Goal: Answer question/provide support: Share knowledge or assist other users

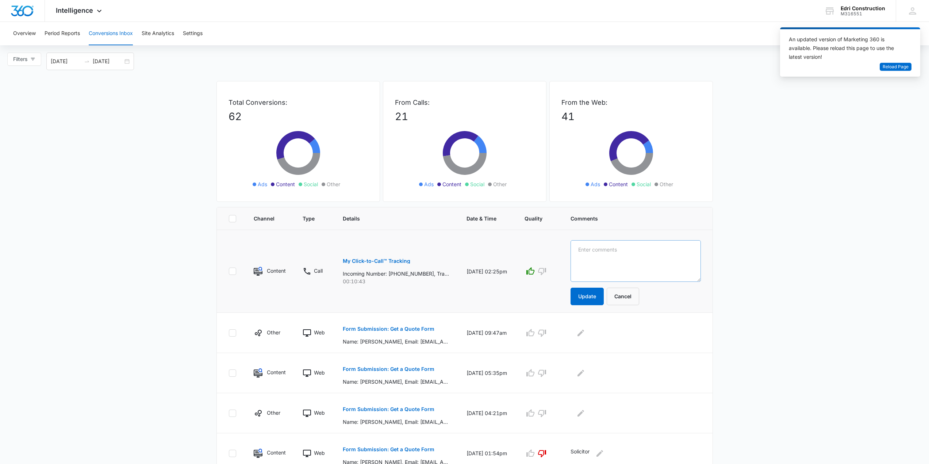
click at [592, 255] on textarea at bounding box center [635, 261] width 130 height 42
click at [637, 260] on textarea at bounding box center [635, 261] width 130 height 42
type textarea "Kitchen remodel lead booked"
click at [584, 293] on button "Update" at bounding box center [586, 297] width 33 height 18
click at [399, 327] on p "Form Submission: Get a Quote Form" at bounding box center [389, 328] width 92 height 5
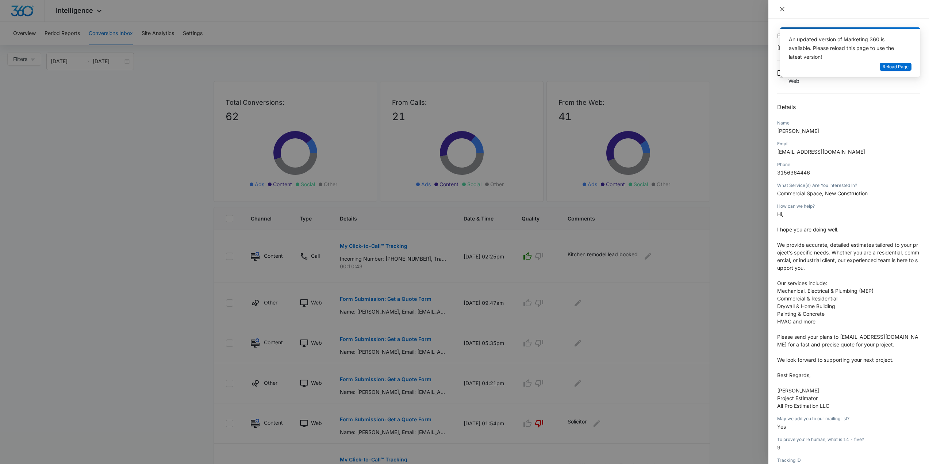
click at [780, 9] on icon "close" at bounding box center [782, 9] width 6 height 6
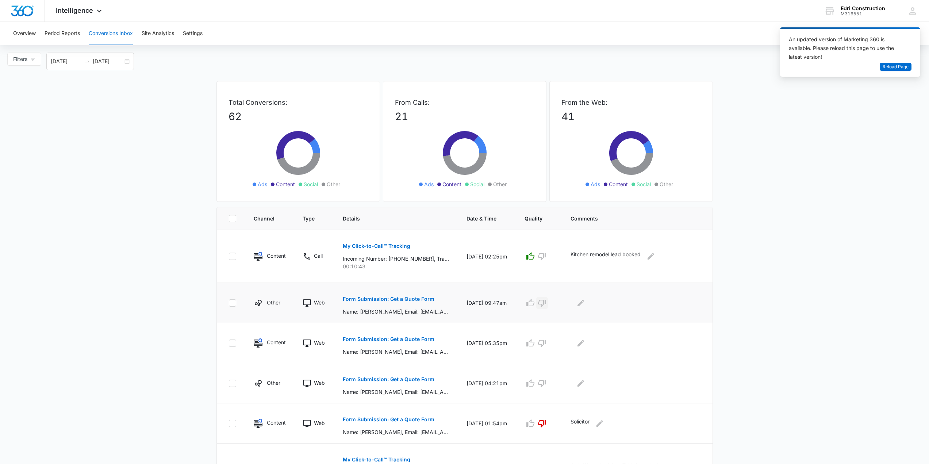
click at [543, 299] on icon "button" at bounding box center [542, 303] width 9 height 9
click at [583, 301] on icon "Edit Comments" at bounding box center [580, 303] width 9 height 9
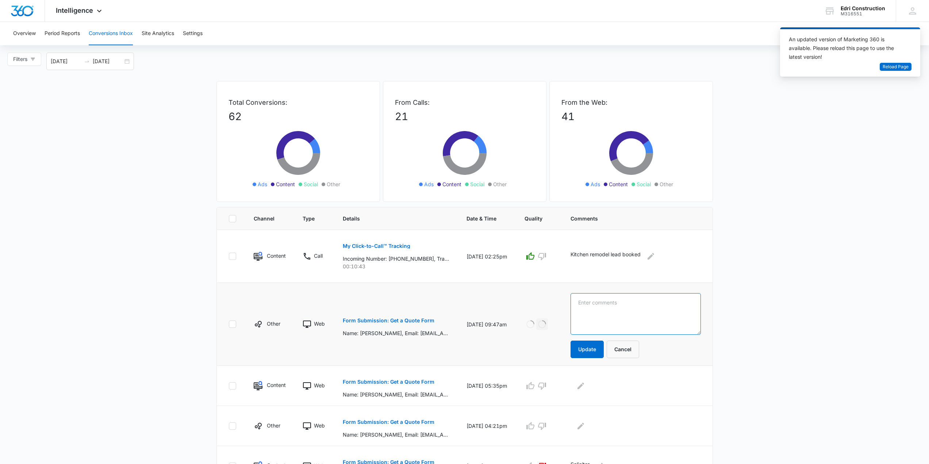
click at [612, 302] on textarea at bounding box center [635, 314] width 130 height 42
type textarea "solicitor"
click at [598, 348] on button "Update" at bounding box center [586, 350] width 33 height 18
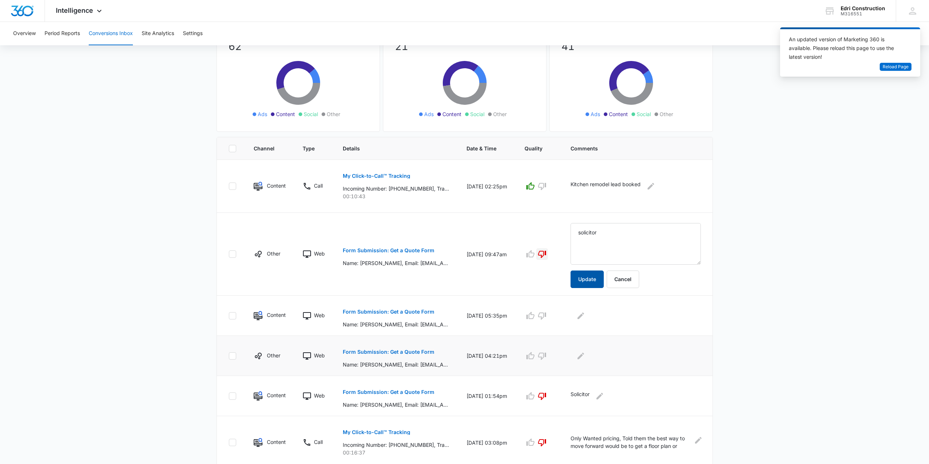
scroll to position [73, 0]
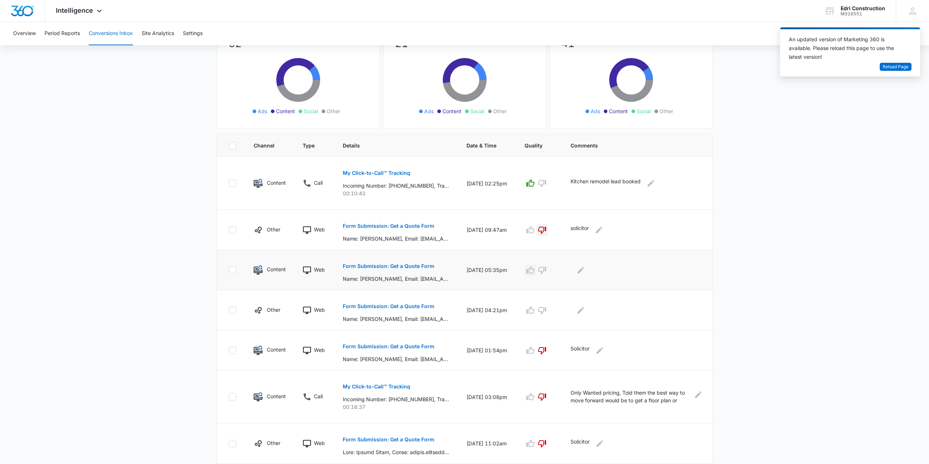
click at [529, 273] on icon "button" at bounding box center [530, 269] width 8 height 7
click at [413, 303] on button "Form Submission: Get a Quote Form" at bounding box center [389, 306] width 92 height 18
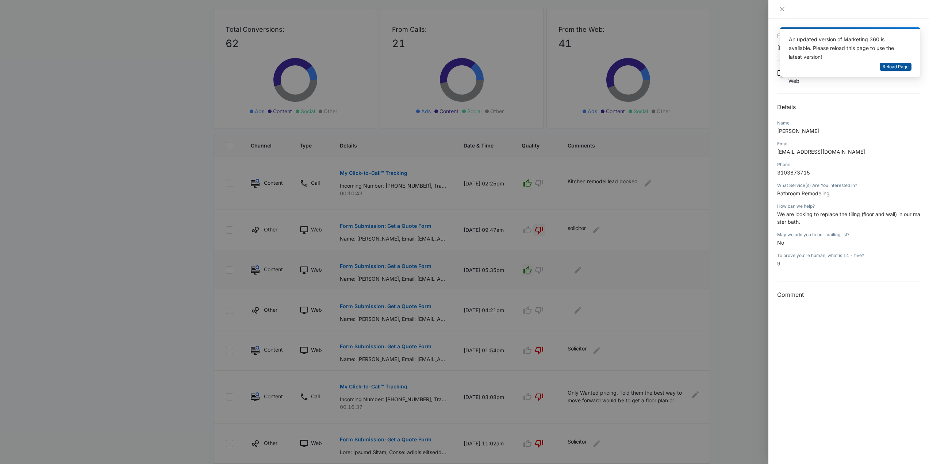
click at [899, 68] on span "Reload Page" at bounding box center [896, 67] width 26 height 7
